Goal: Find specific page/section: Find specific page/section

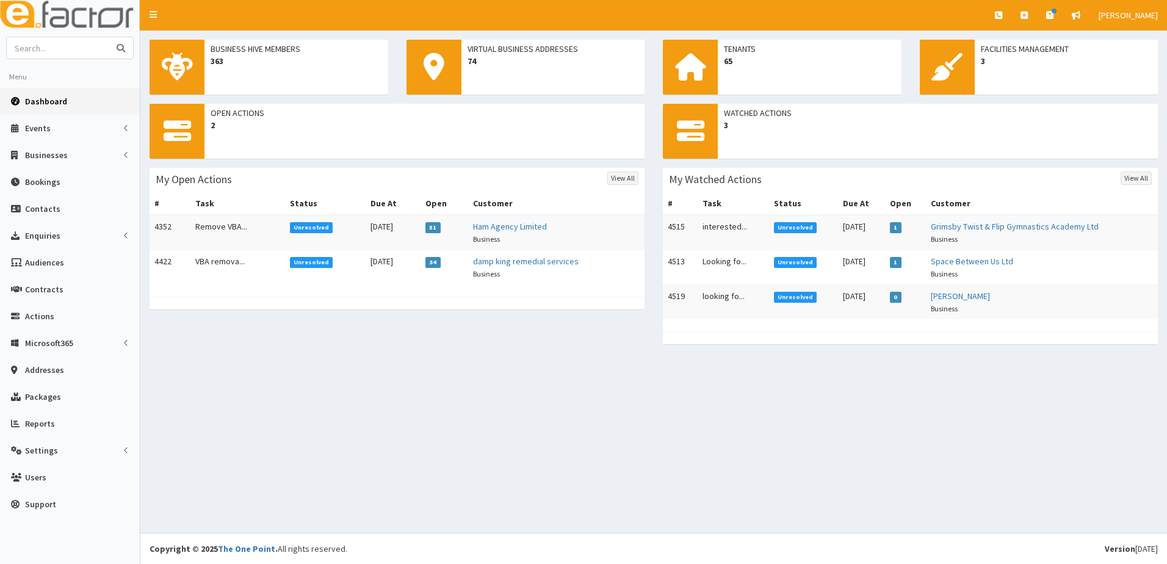
click at [76, 52] on input "text" at bounding box center [58, 47] width 103 height 21
type input "g"
type input "cogent staffing"
click at [109, 37] on button "submit" at bounding box center [121, 47] width 24 height 21
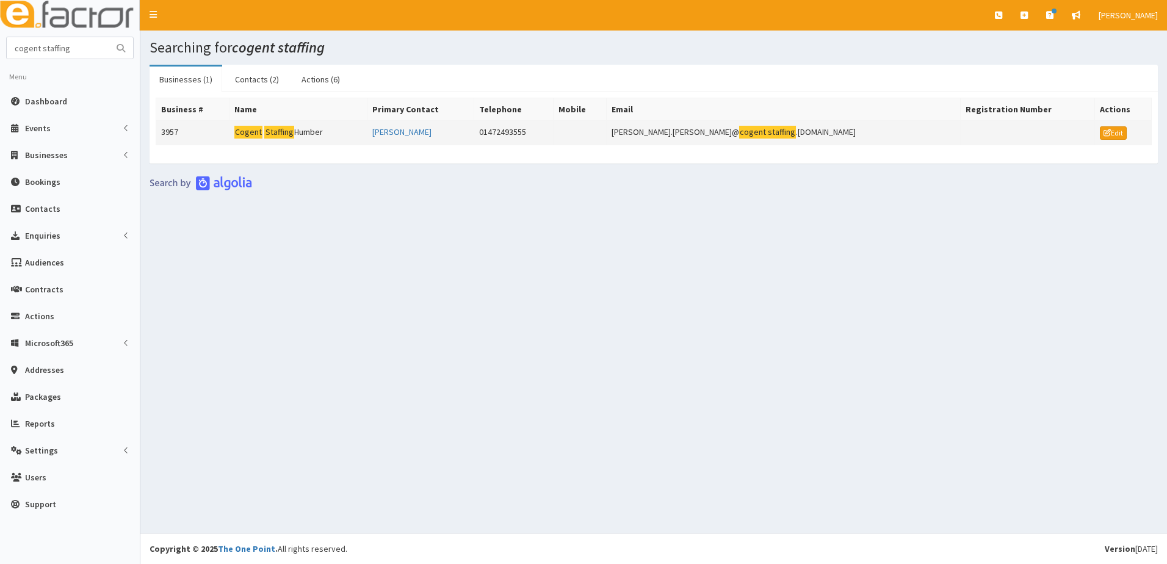
click at [183, 132] on td "3957" at bounding box center [192, 133] width 73 height 24
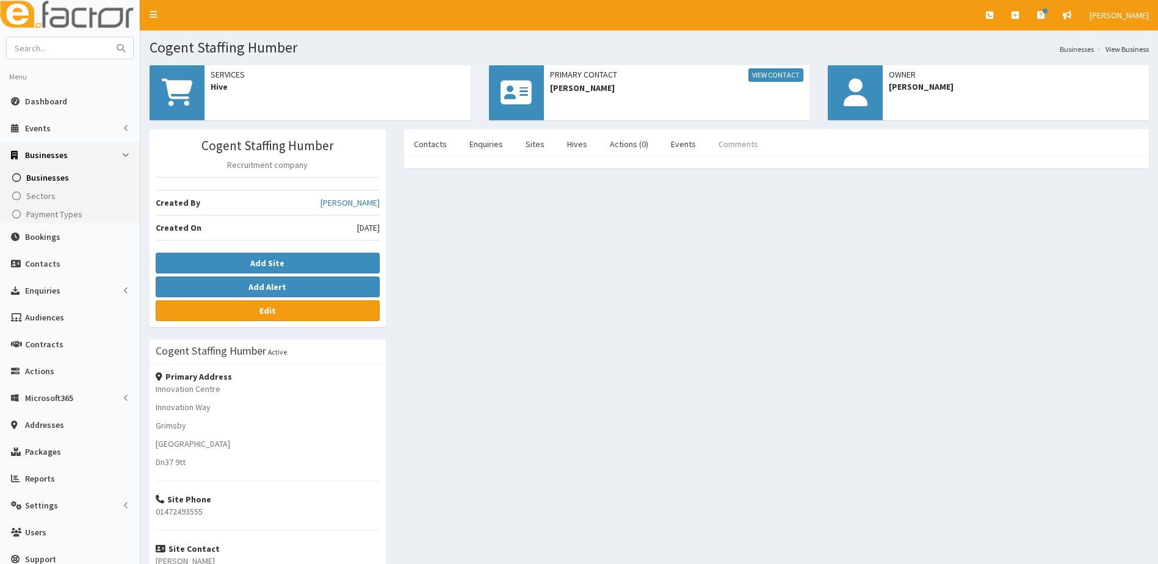
click at [734, 143] on link "Comments" at bounding box center [738, 144] width 59 height 26
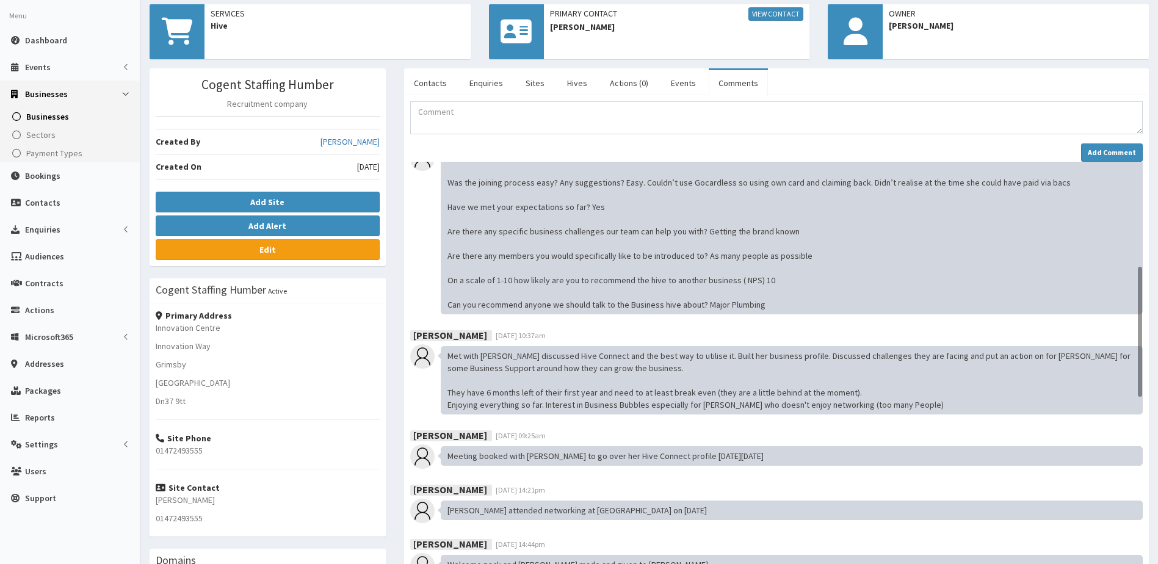
scroll to position [353, 0]
